Goal: Transaction & Acquisition: Purchase product/service

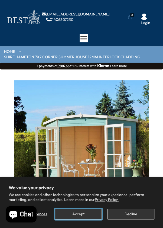
click at [75, 216] on button "Accept" at bounding box center [78, 214] width 47 height 11
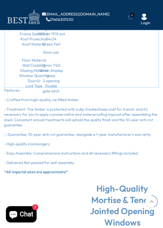
scroll to position [504, 0]
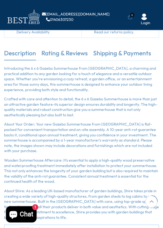
scroll to position [309, 0]
